Goal: Check status: Check status

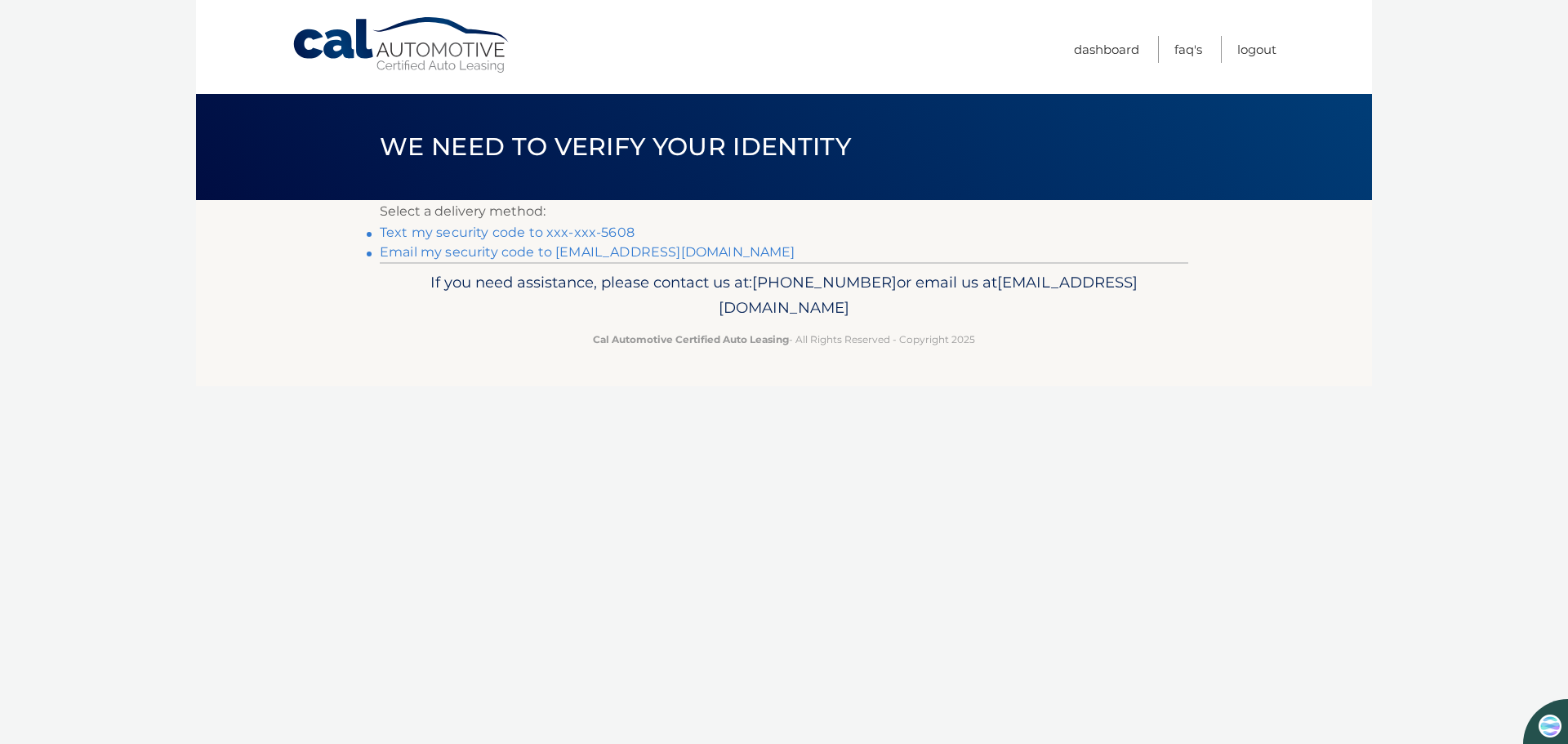
click at [424, 230] on link "Text my security code to xxx-xxx-5608" at bounding box center [507, 232] width 254 height 15
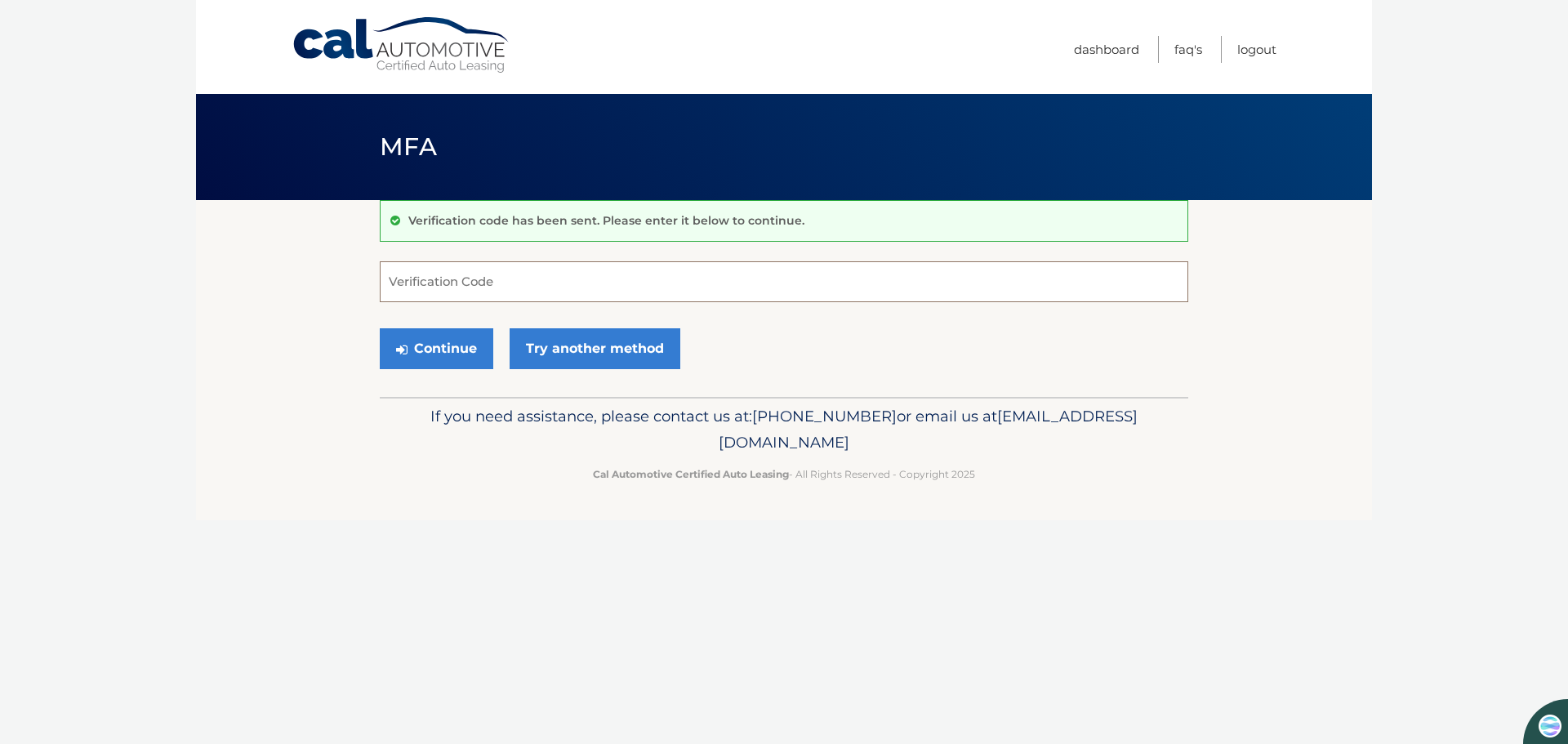
click at [409, 281] on input "Verification Code" at bounding box center [784, 281] width 809 height 41
type input "168120"
click at [427, 342] on button "Continue" at bounding box center [437, 348] width 114 height 41
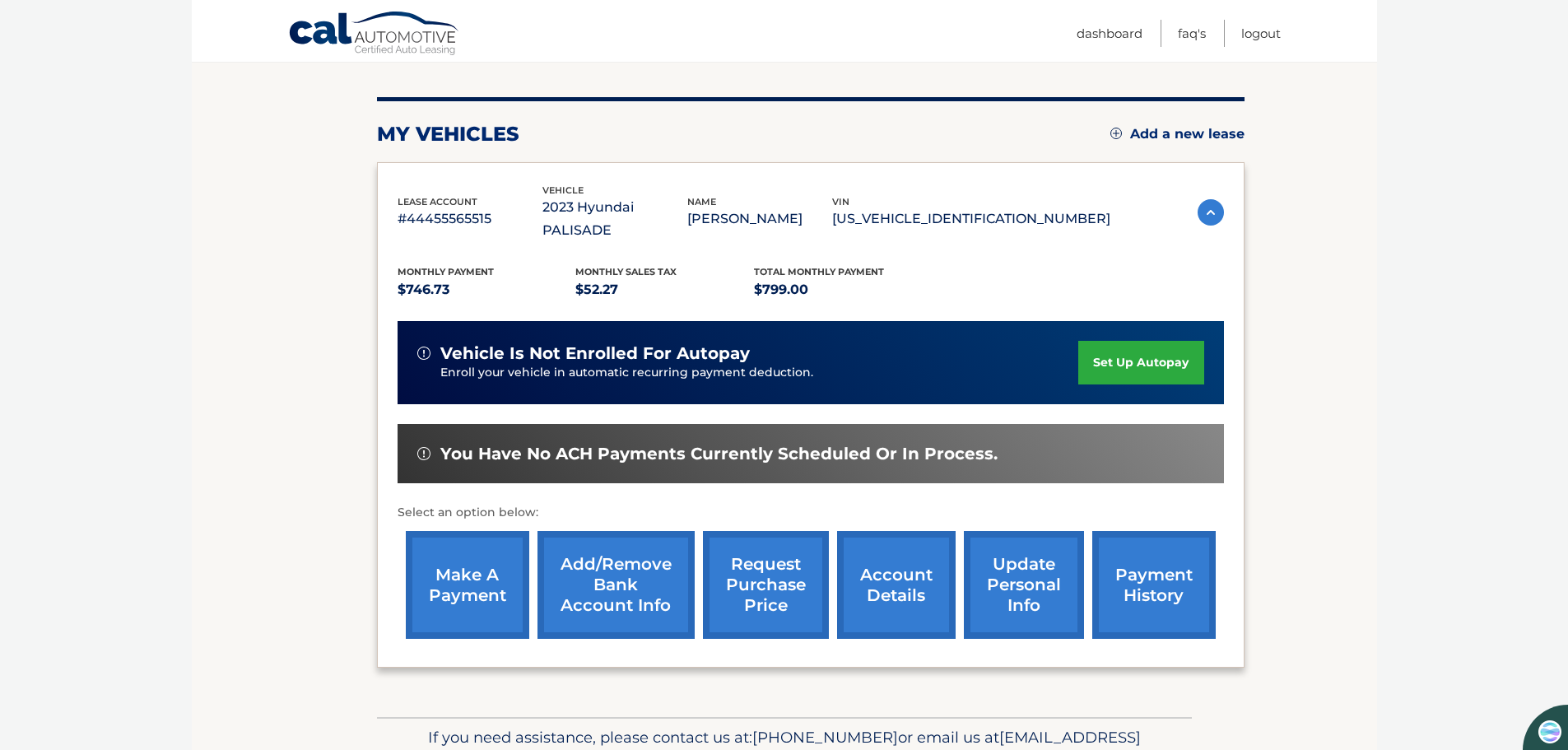
scroll to position [184, 0]
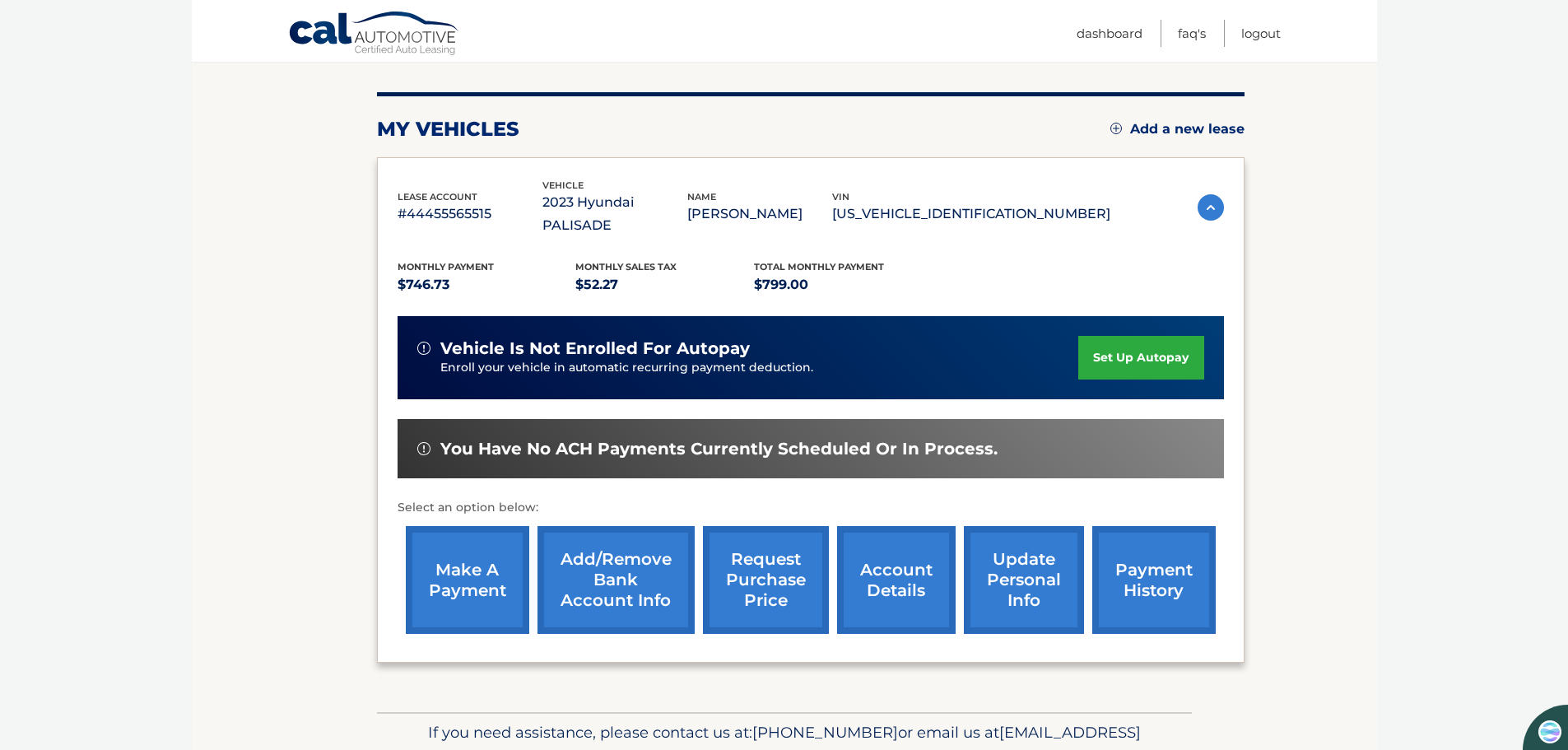
click at [1148, 560] on link "payment history" at bounding box center [1154, 580] width 123 height 108
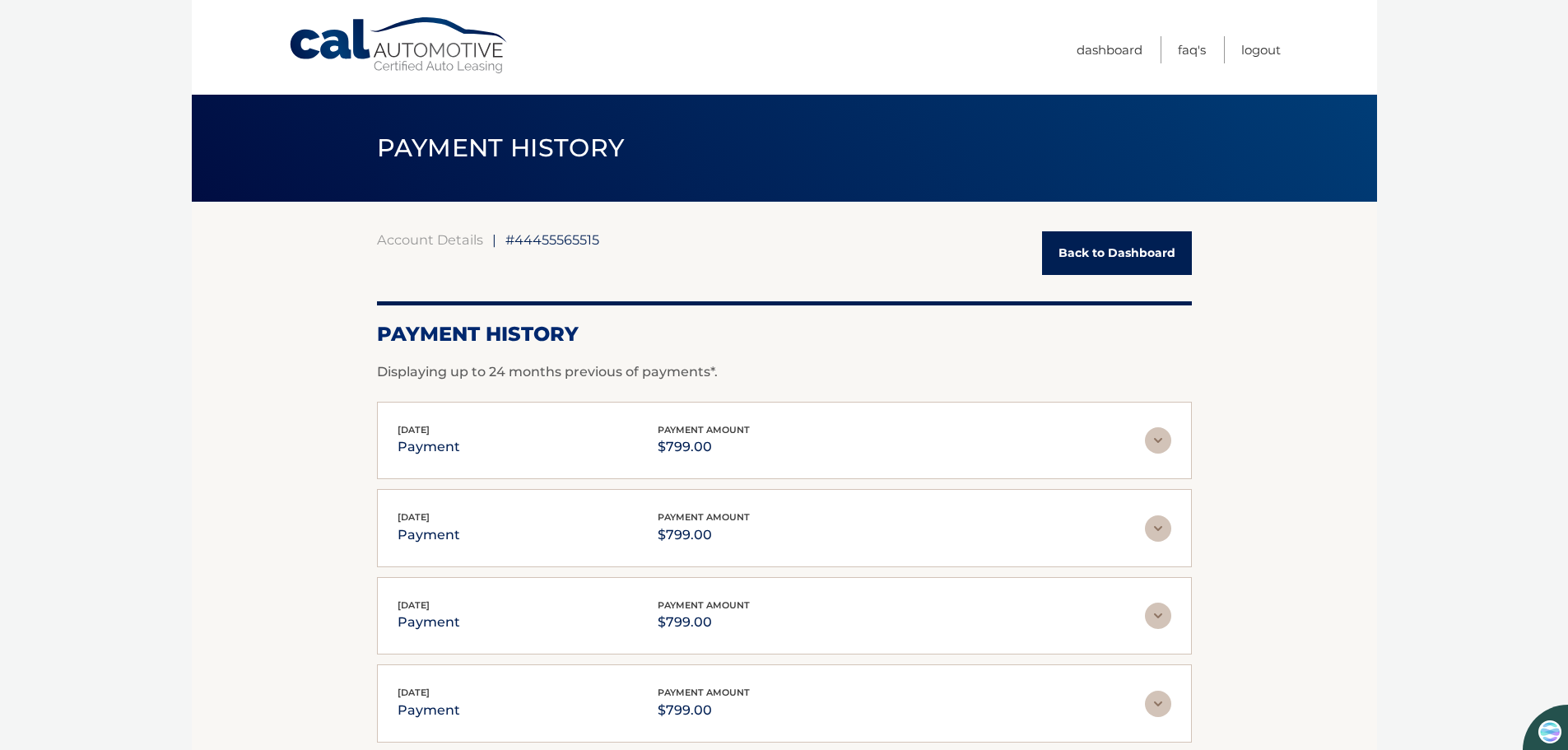
click at [187, 582] on body "Cal Automotive Menu Dashboard FAQ's Logout |" at bounding box center [784, 375] width 1568 height 750
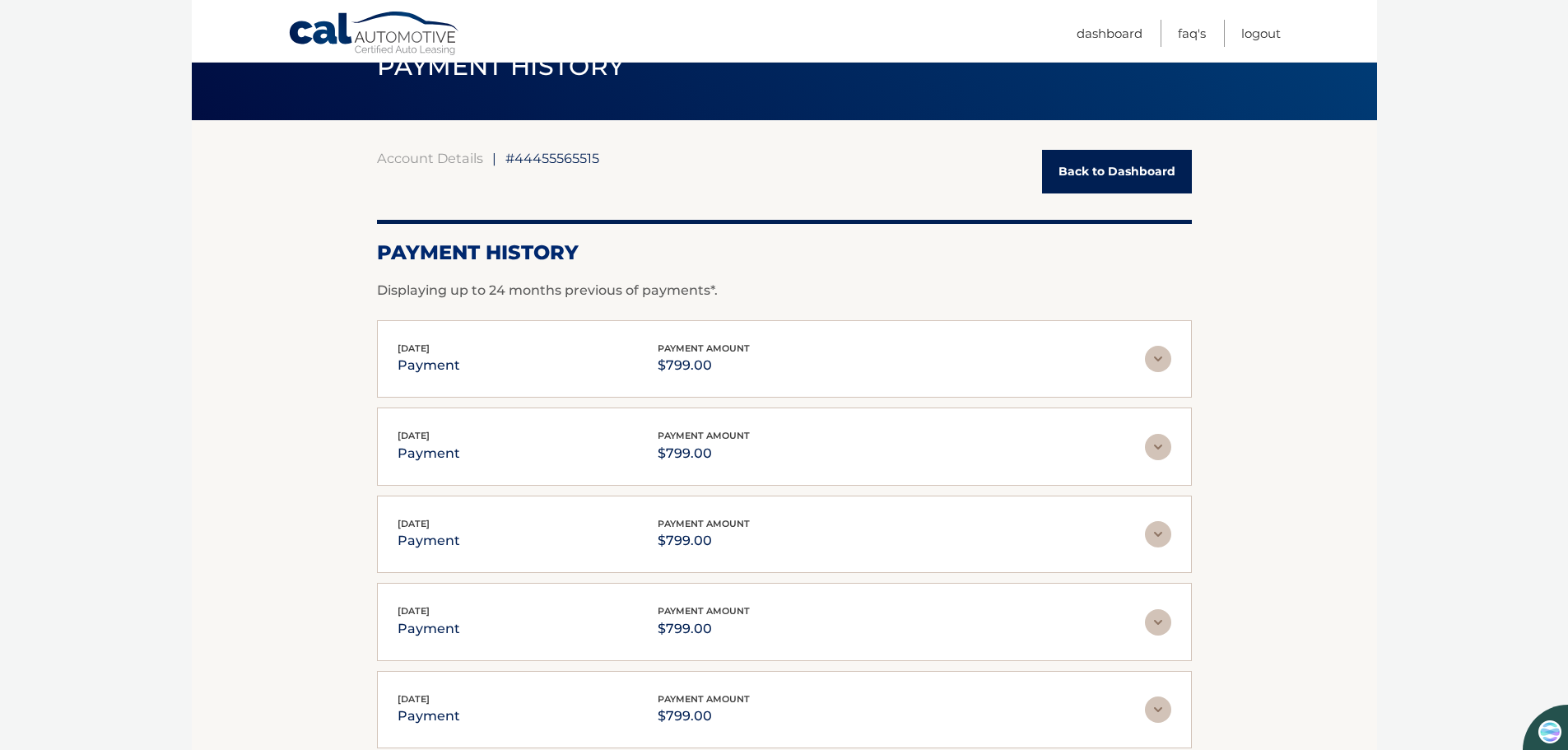
scroll to position [89, 0]
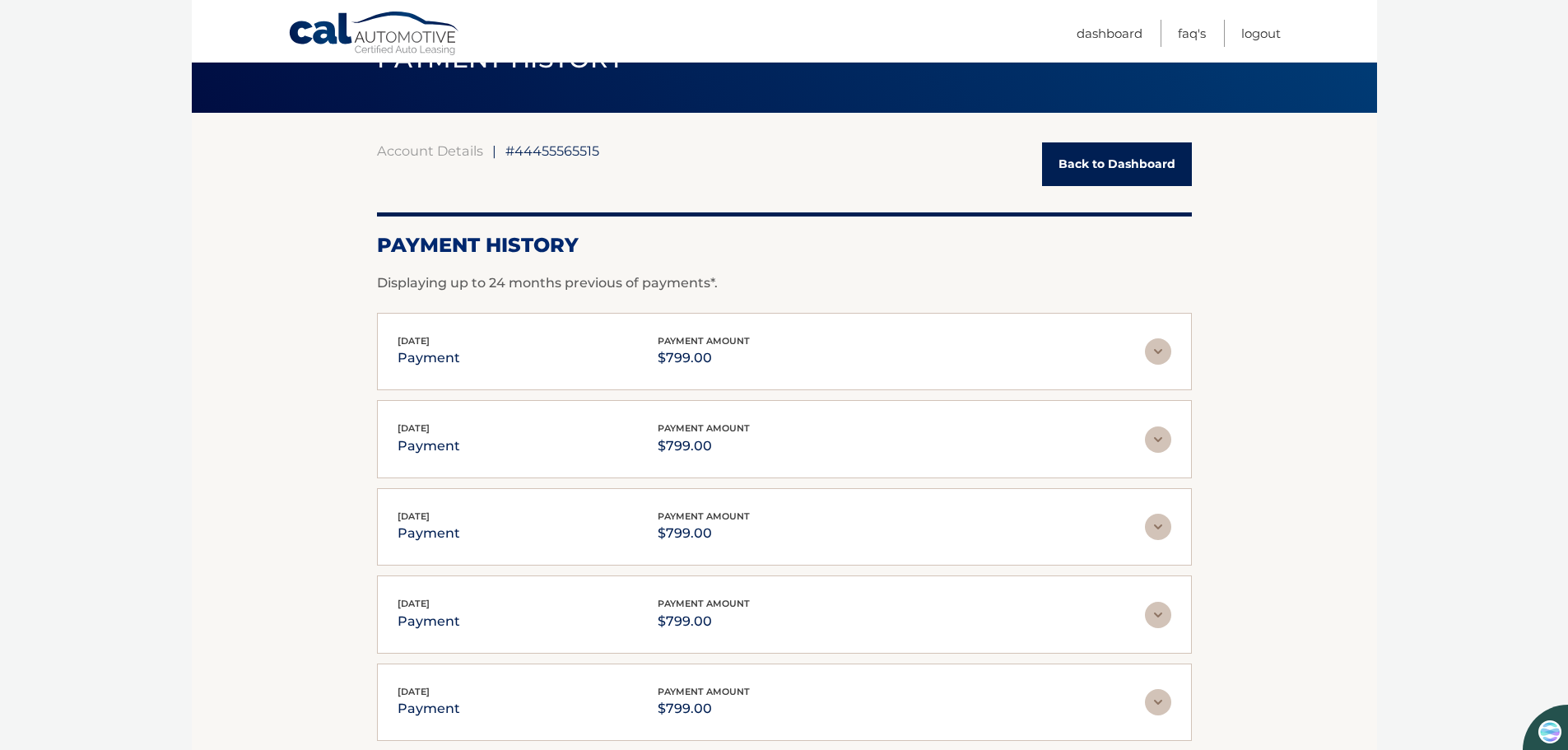
click at [204, 579] on section "Account Details | #44455565515 Back to Dashboard Payment History Displaying up …" at bounding box center [784, 490] width 1185 height 755
click at [211, 580] on section "Account Details | #44455565515 Back to Dashboard Payment History Displaying up …" at bounding box center [784, 490] width 1185 height 755
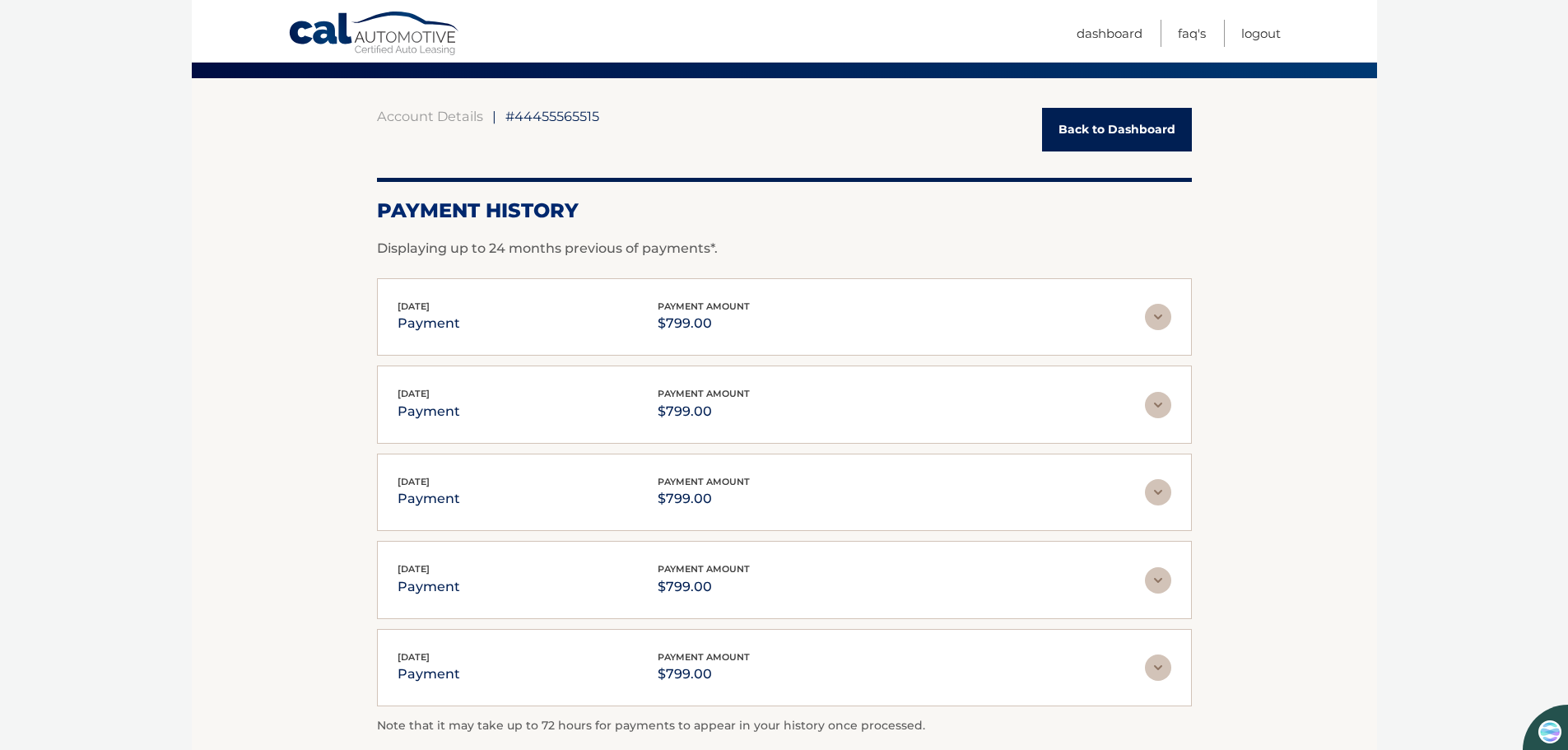
scroll to position [332, 0]
